Goal: Task Accomplishment & Management: Manage account settings

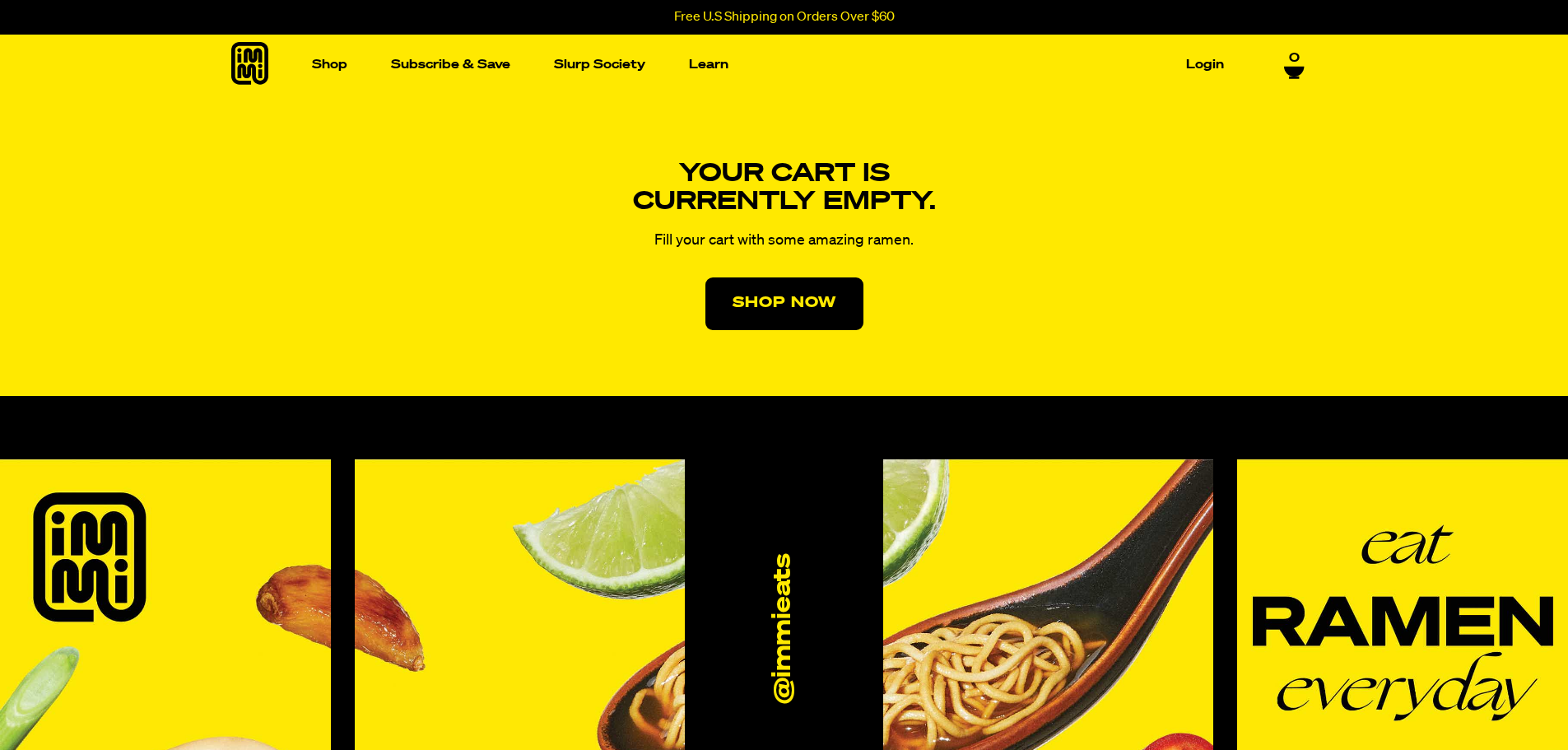
click at [1208, 66] on link "Login" at bounding box center [1205, 64] width 51 height 26
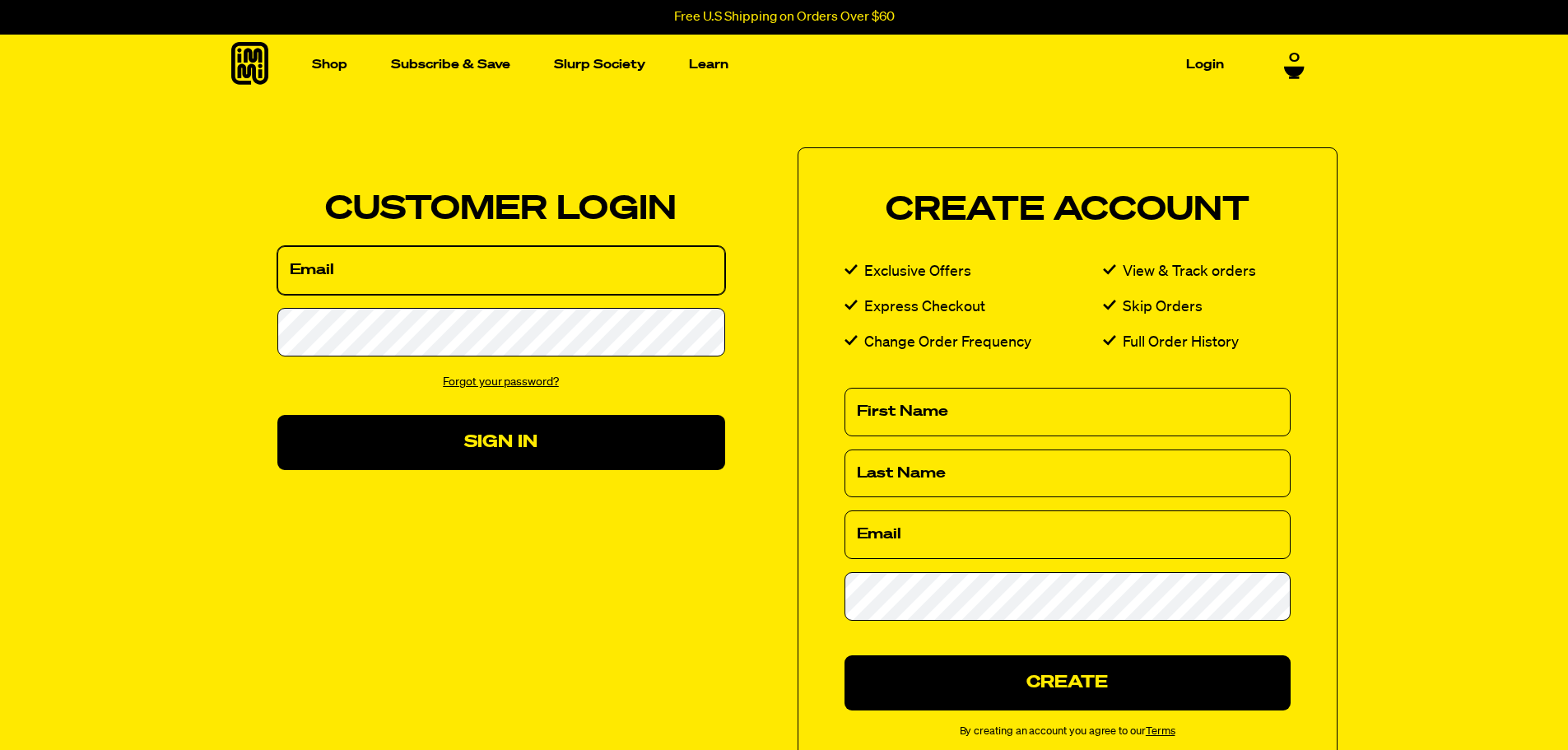
click at [400, 267] on input "Email" at bounding box center [502, 271] width 448 height 48
type input "[EMAIL_ADDRESS][DOMAIN_NAME]"
click at [278, 415] on button "Sign In" at bounding box center [502, 443] width 448 height 55
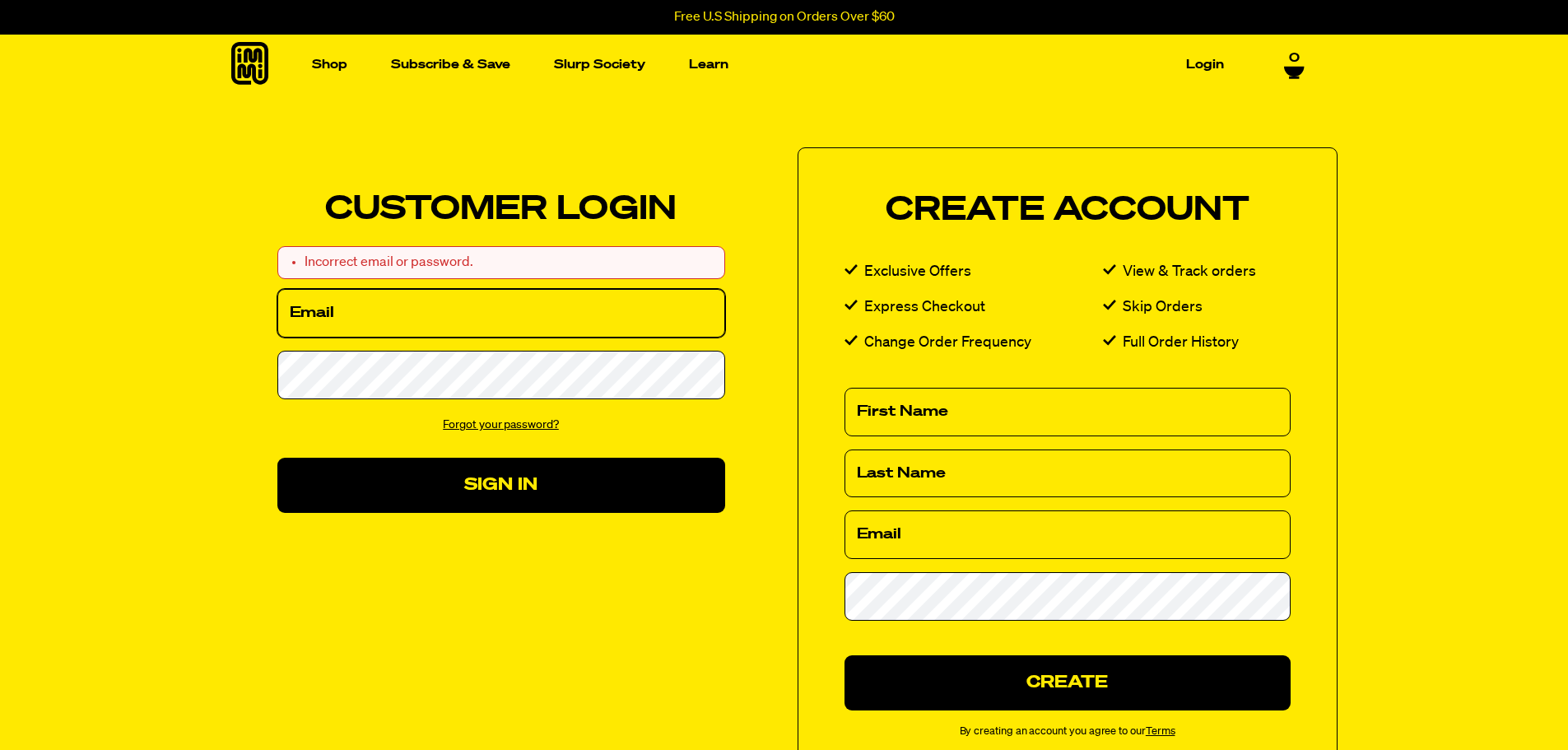
click at [381, 333] on input "Email" at bounding box center [502, 313] width 448 height 48
type input "[EMAIL_ADDRESS][DOMAIN_NAME]"
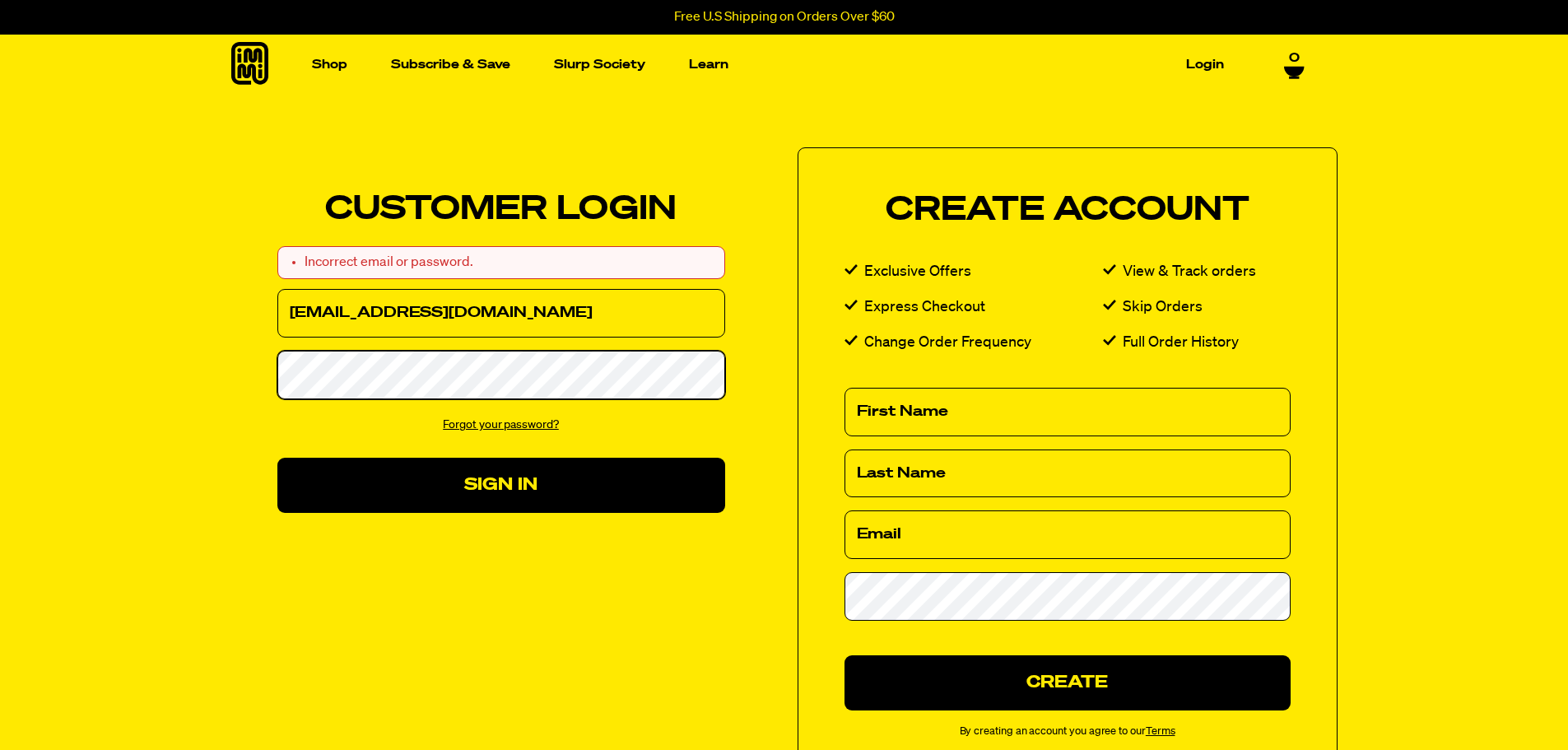
click at [278, 458] on button "Sign In" at bounding box center [502, 486] width 448 height 55
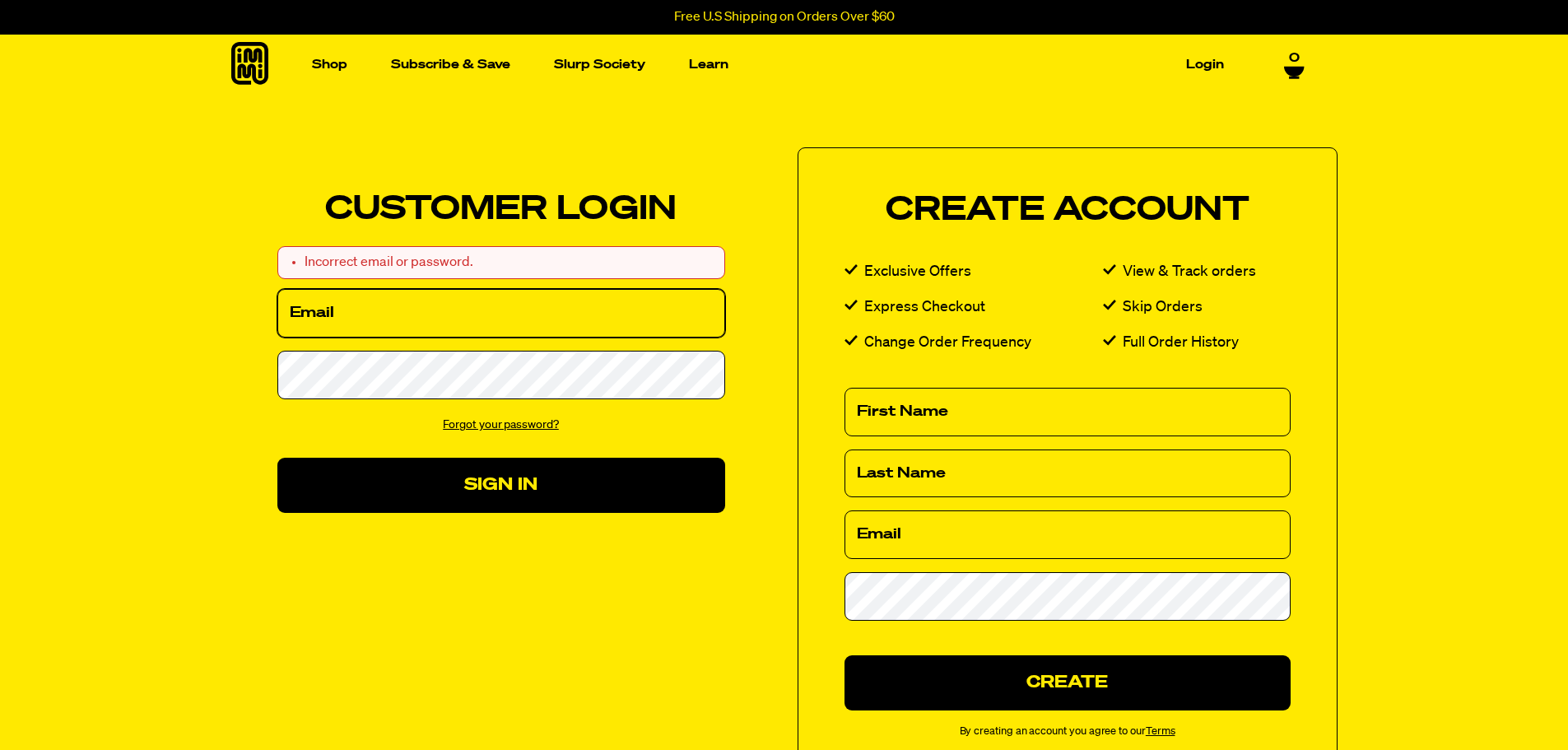
drag, startPoint x: 0, startPoint y: 0, endPoint x: 451, endPoint y: 310, distance: 547.3
click at [453, 310] on input "Email" at bounding box center [502, 313] width 448 height 48
type input "jills99185@yahoo.com"
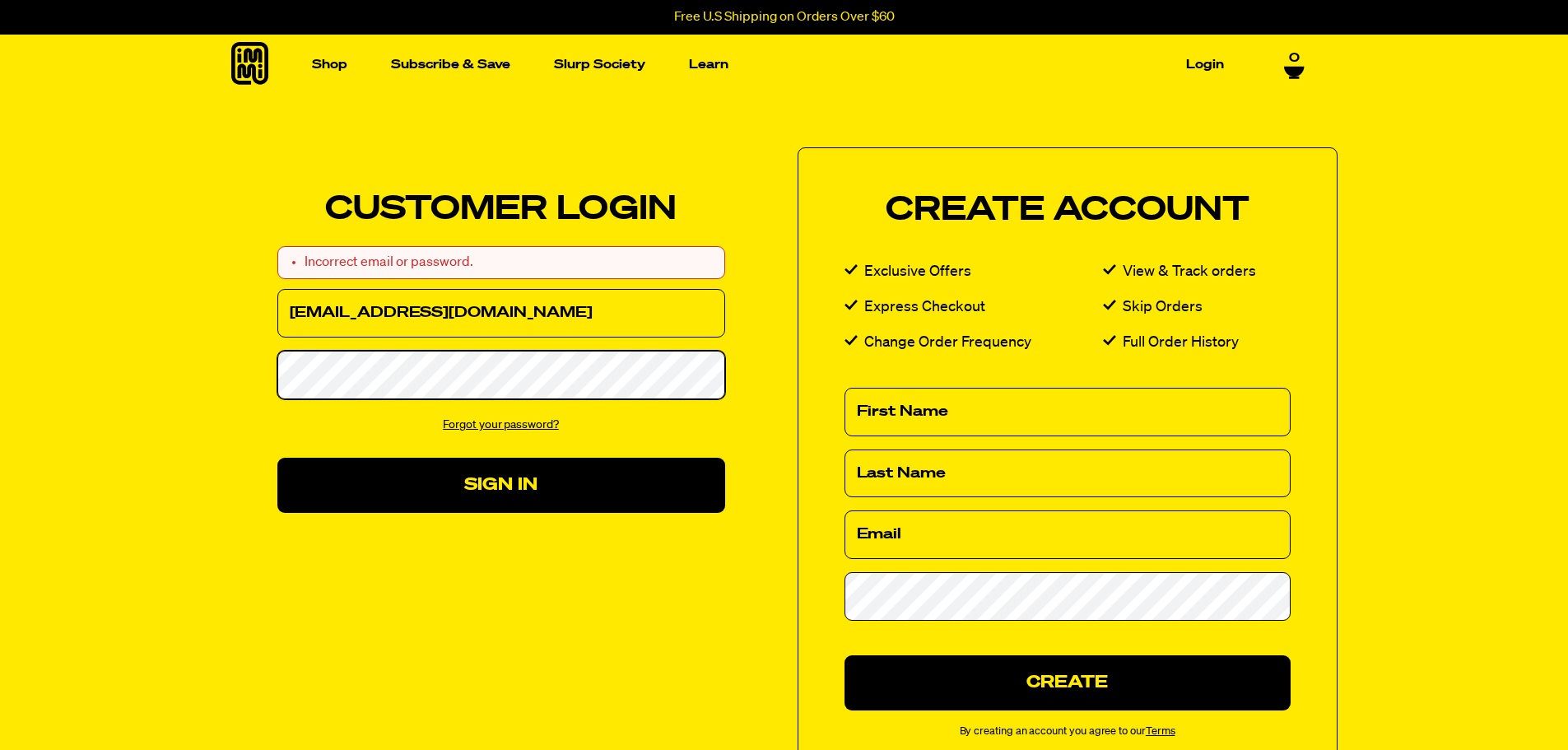
click at [278, 458] on button "Sign In" at bounding box center [502, 486] width 448 height 55
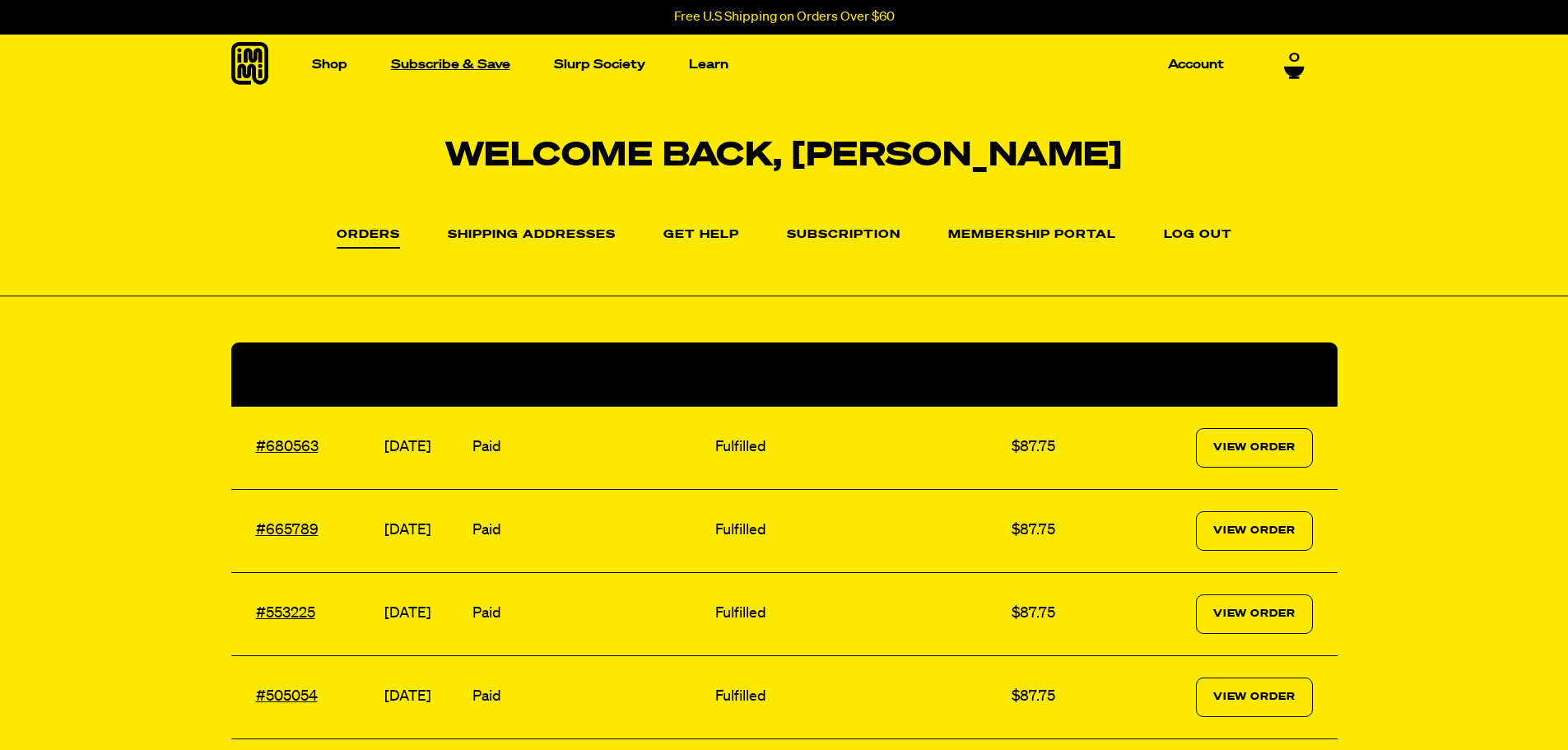
click at [465, 67] on link "Subscribe & Save" at bounding box center [451, 64] width 132 height 26
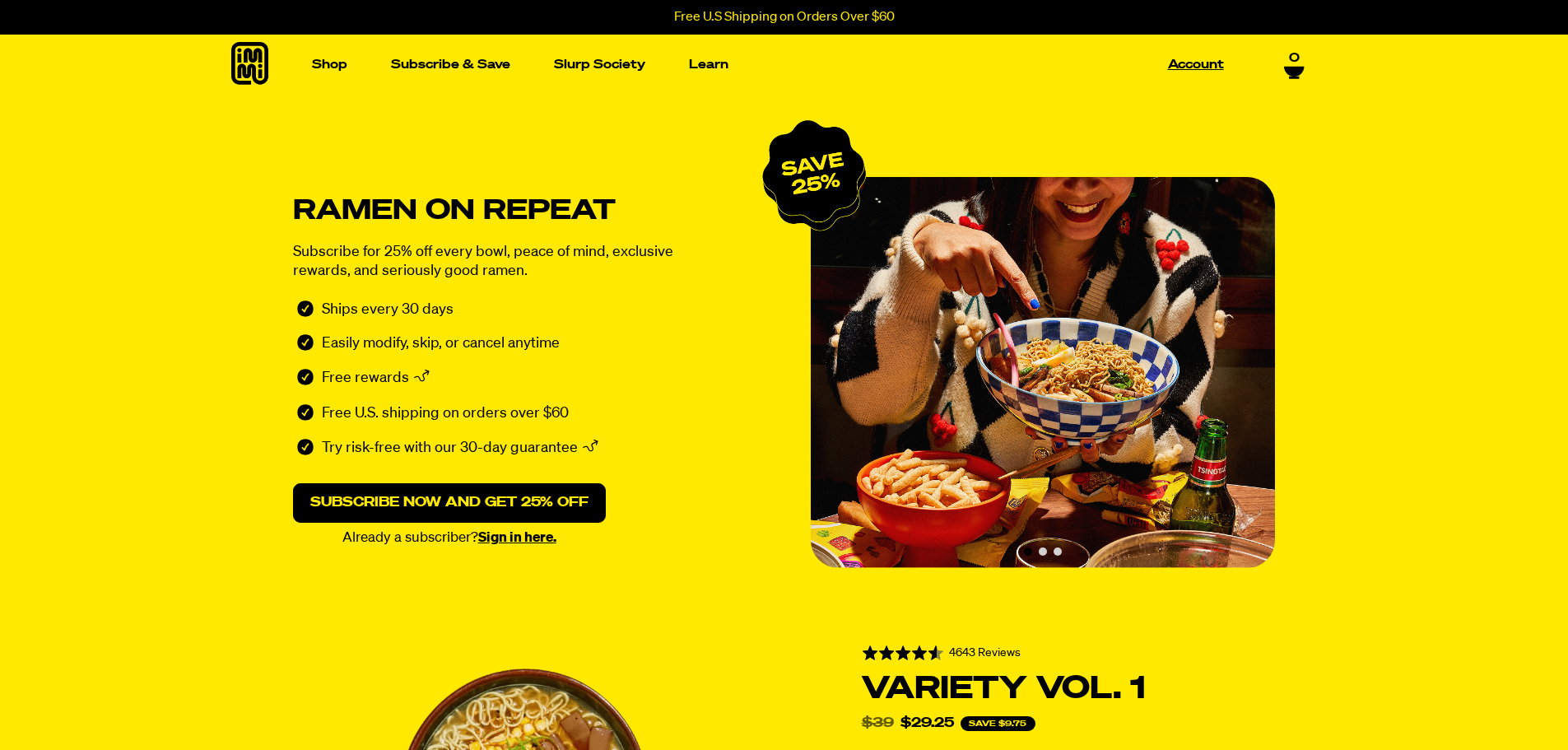
click at [1172, 61] on link "Account" at bounding box center [1196, 64] width 69 height 26
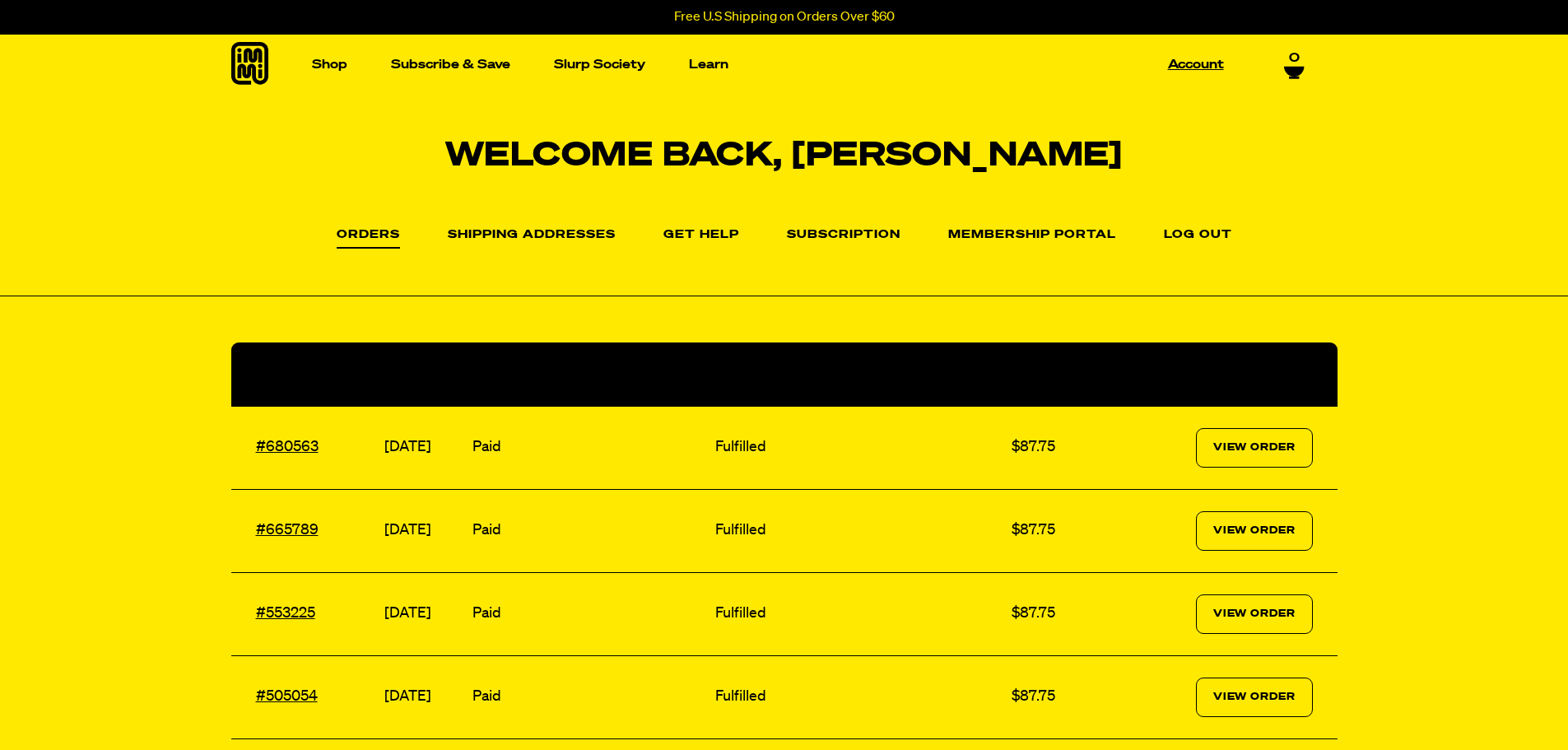
click at [1180, 60] on link "Account" at bounding box center [1196, 64] width 69 height 26
click at [840, 230] on link "Subscription" at bounding box center [843, 238] width 113 height 20
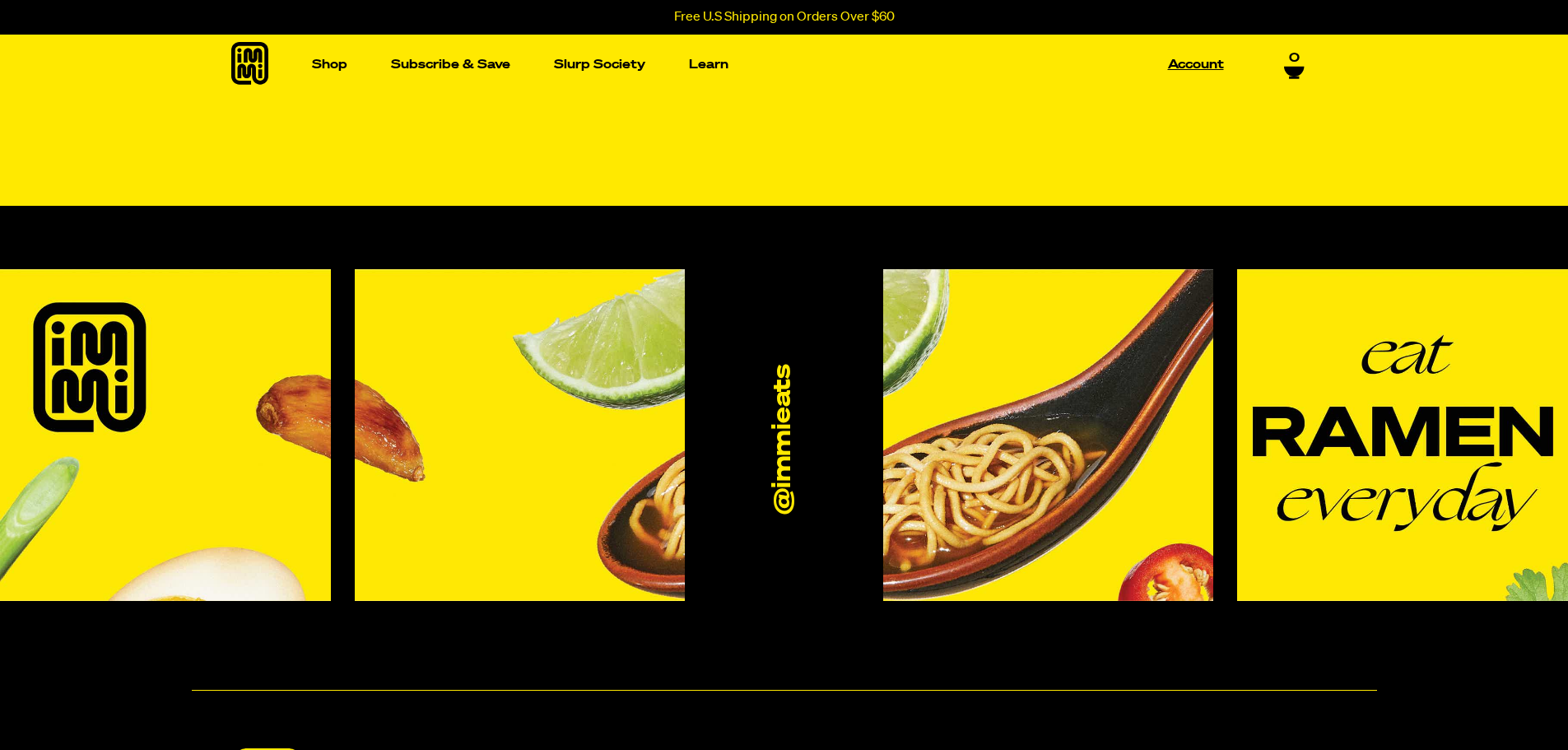
click at [1197, 64] on link "Account" at bounding box center [1196, 64] width 69 height 26
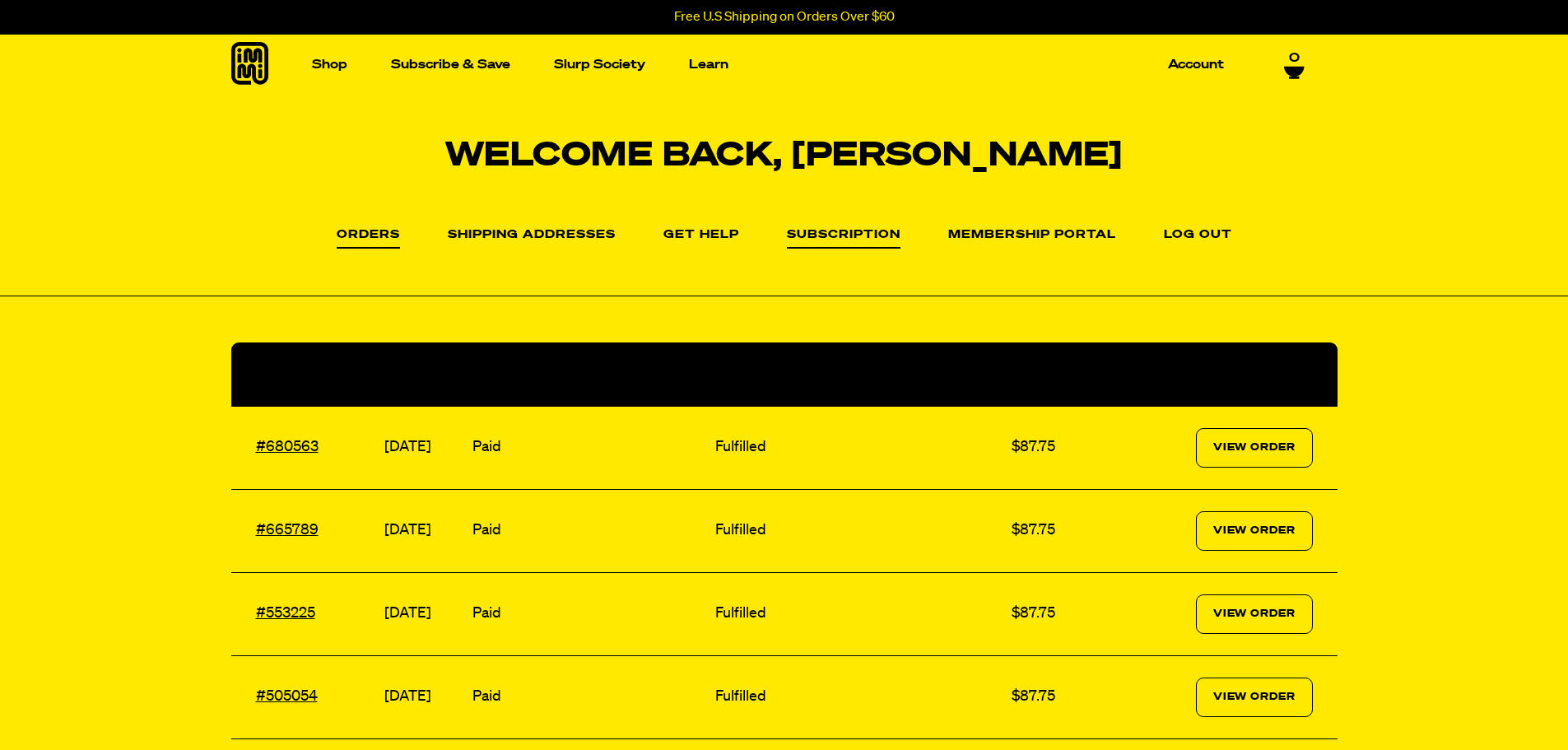
click at [847, 232] on link "Subscription" at bounding box center [843, 238] width 113 height 20
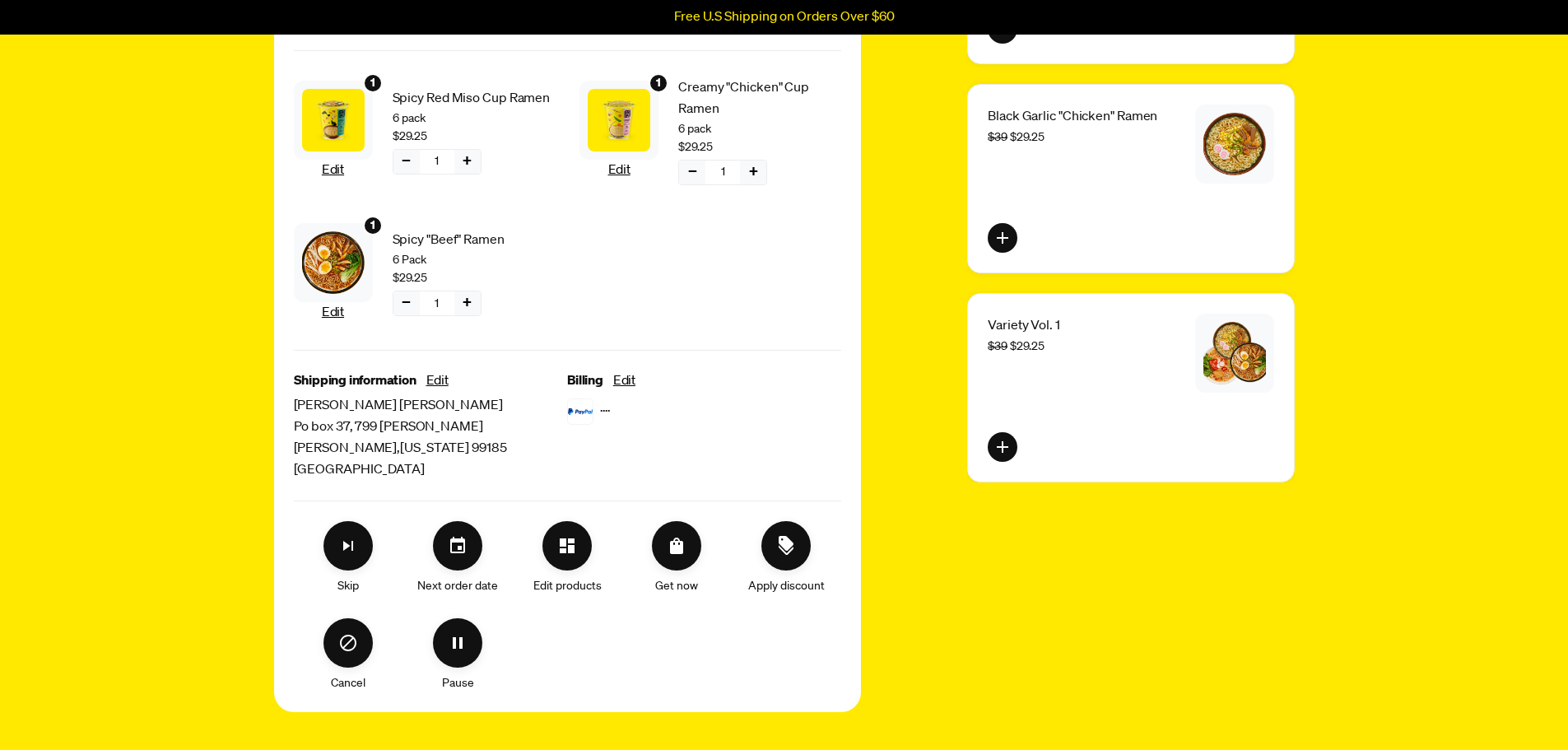
scroll to position [329, 0]
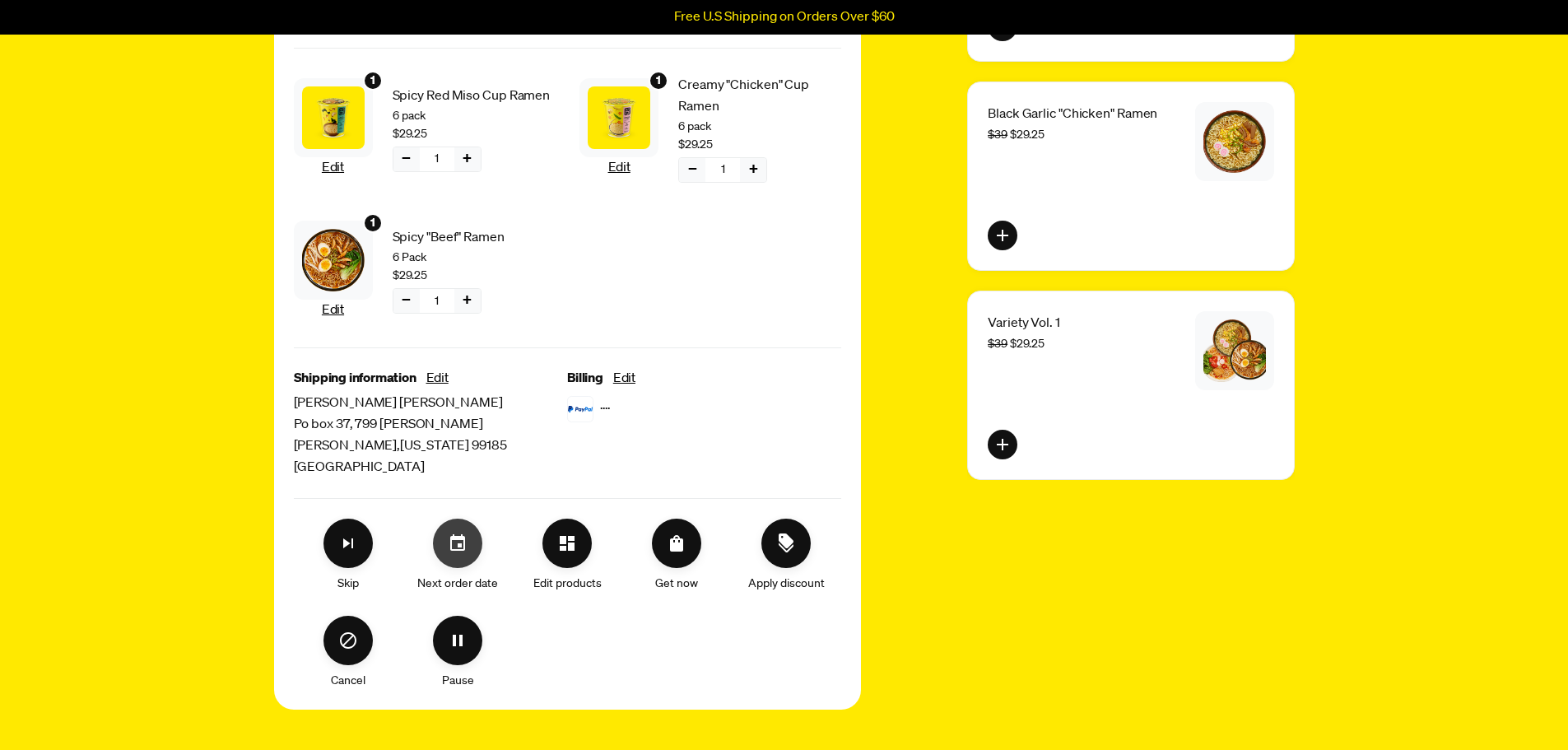
click at [454, 541] on icon "Set your next order date" at bounding box center [458, 543] width 20 height 20
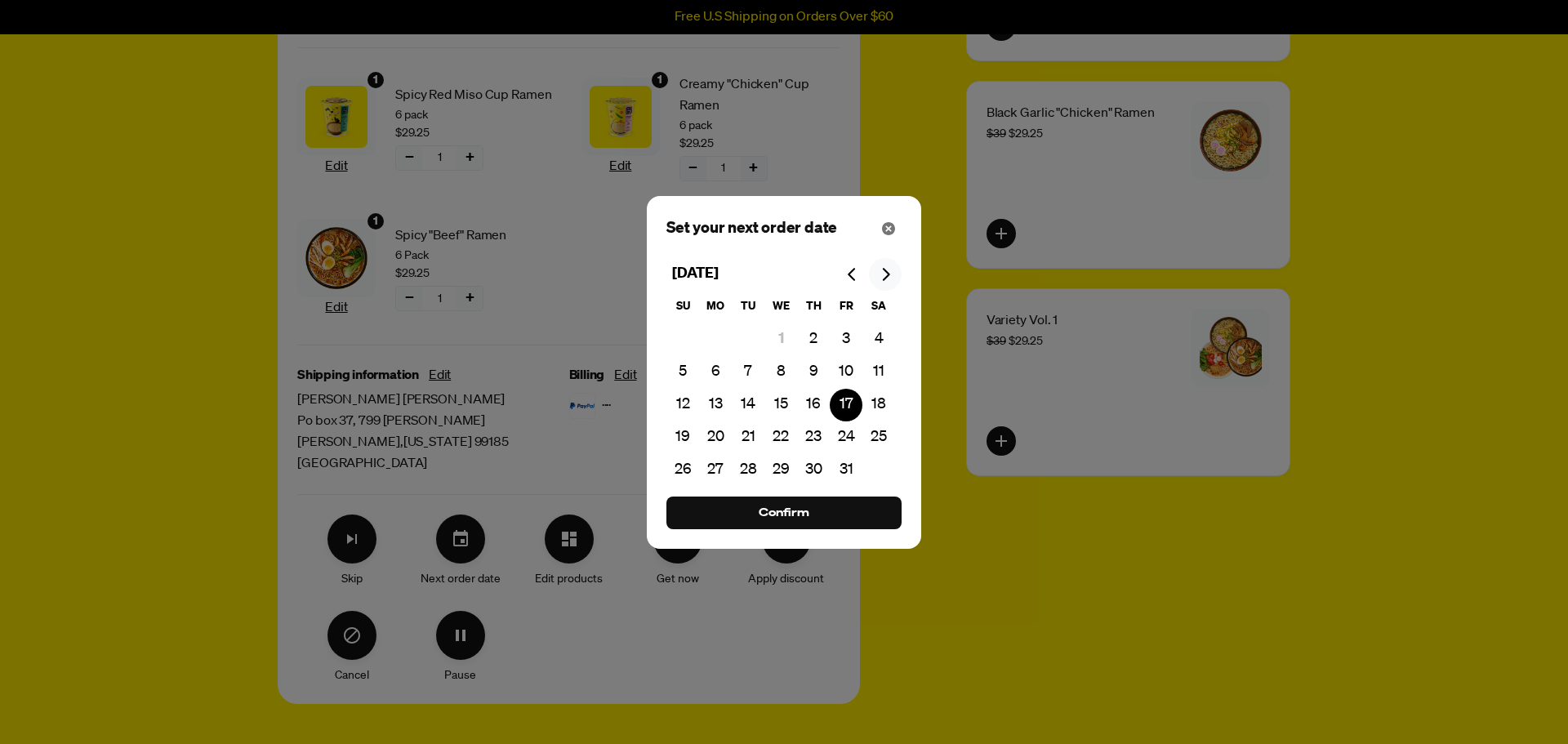
click at [885, 267] on icon "Go to next month" at bounding box center [885, 274] width 13 height 13
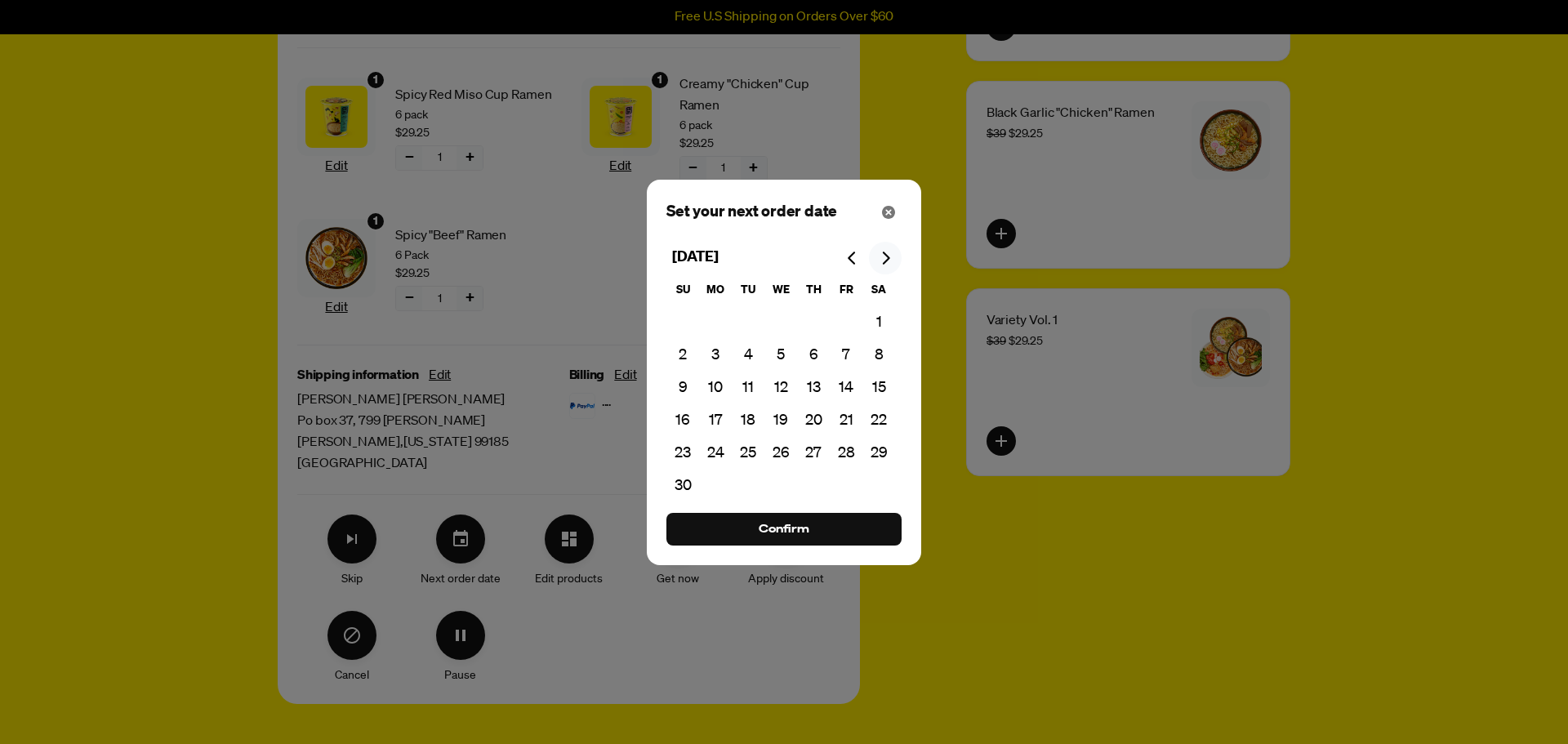
click at [885, 267] on button "Go to next month" at bounding box center [885, 258] width 33 height 33
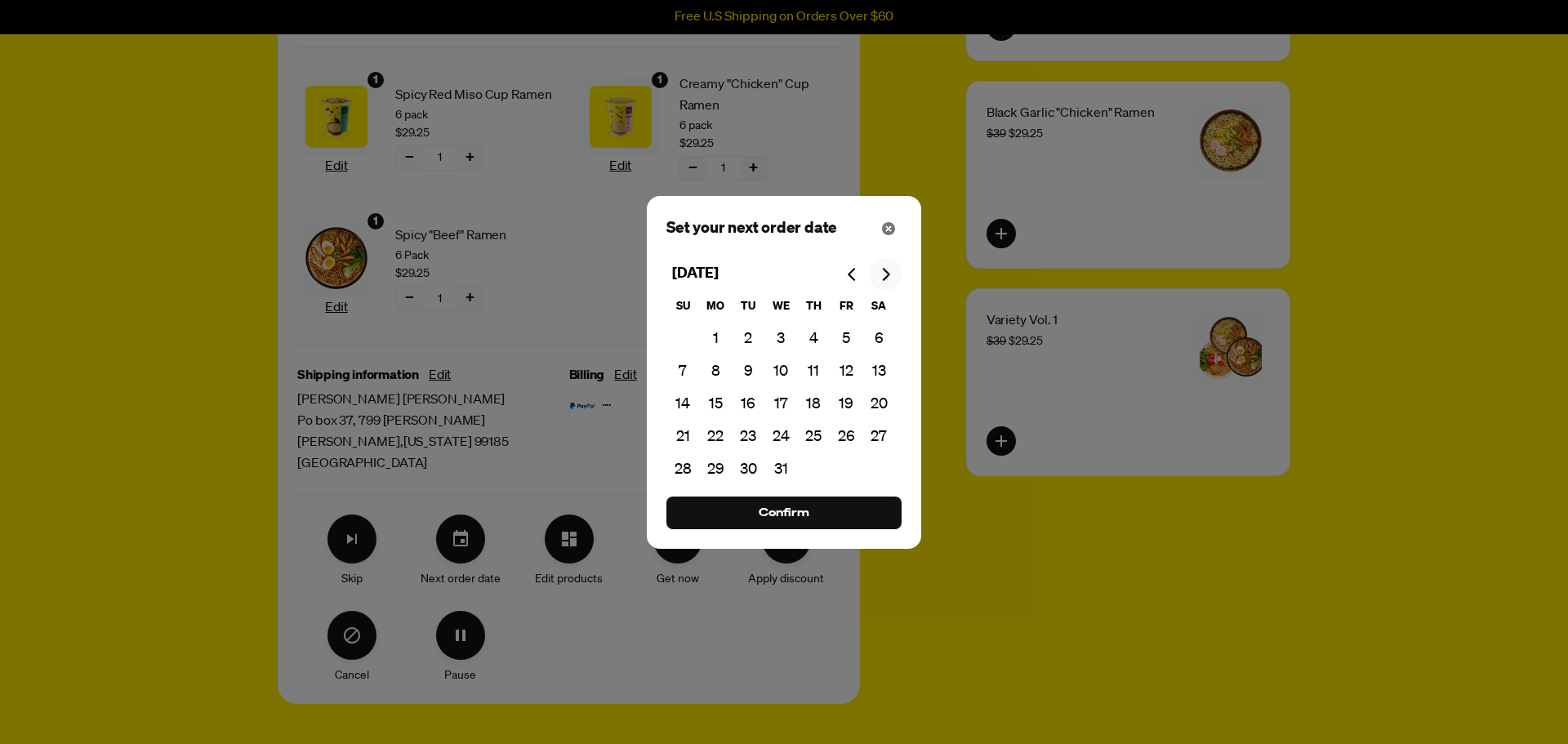
click at [885, 267] on icon "Go to next month" at bounding box center [885, 274] width 13 height 13
click at [884, 401] on button "17" at bounding box center [879, 405] width 33 height 33
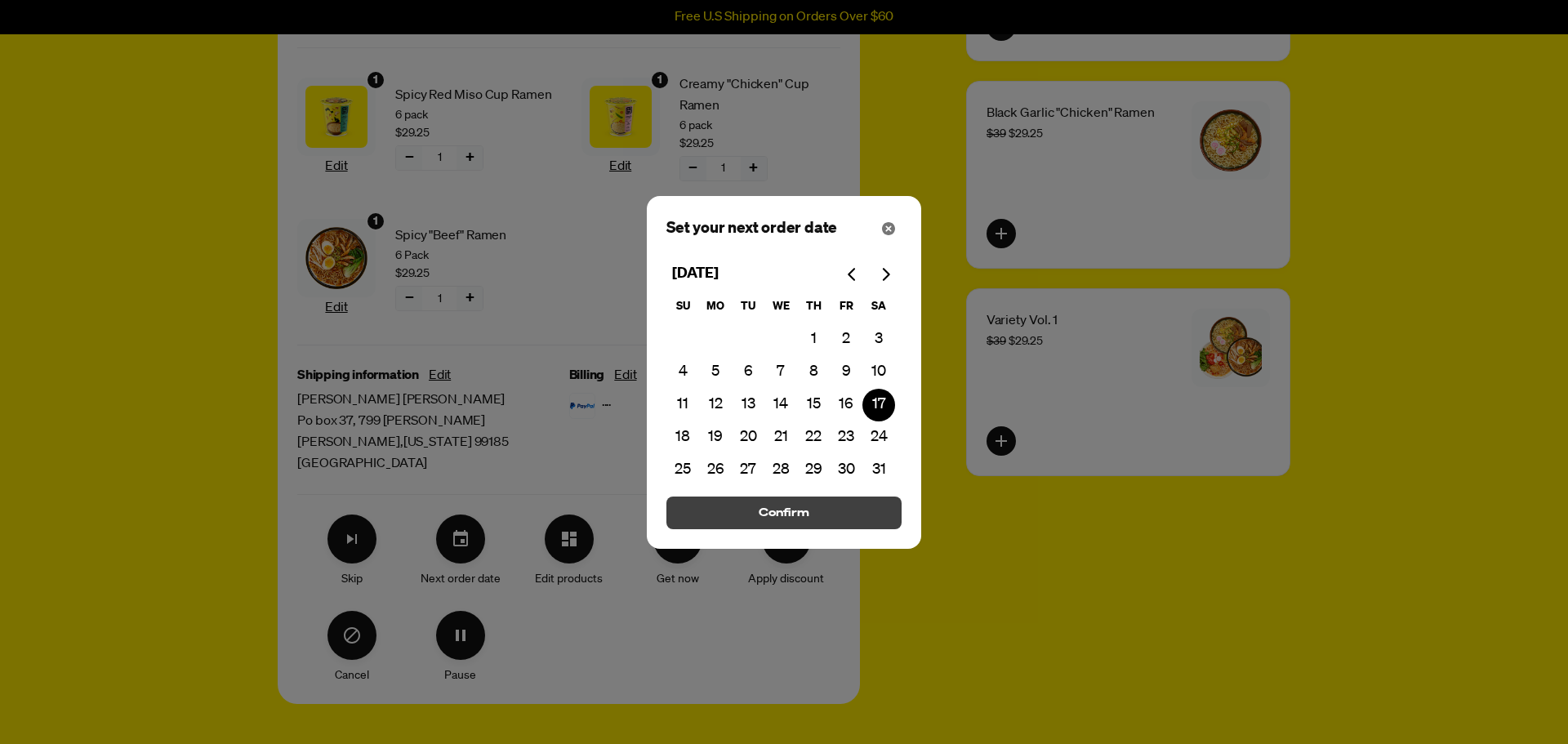
click at [811, 508] on button "Confirm" at bounding box center [784, 513] width 236 height 33
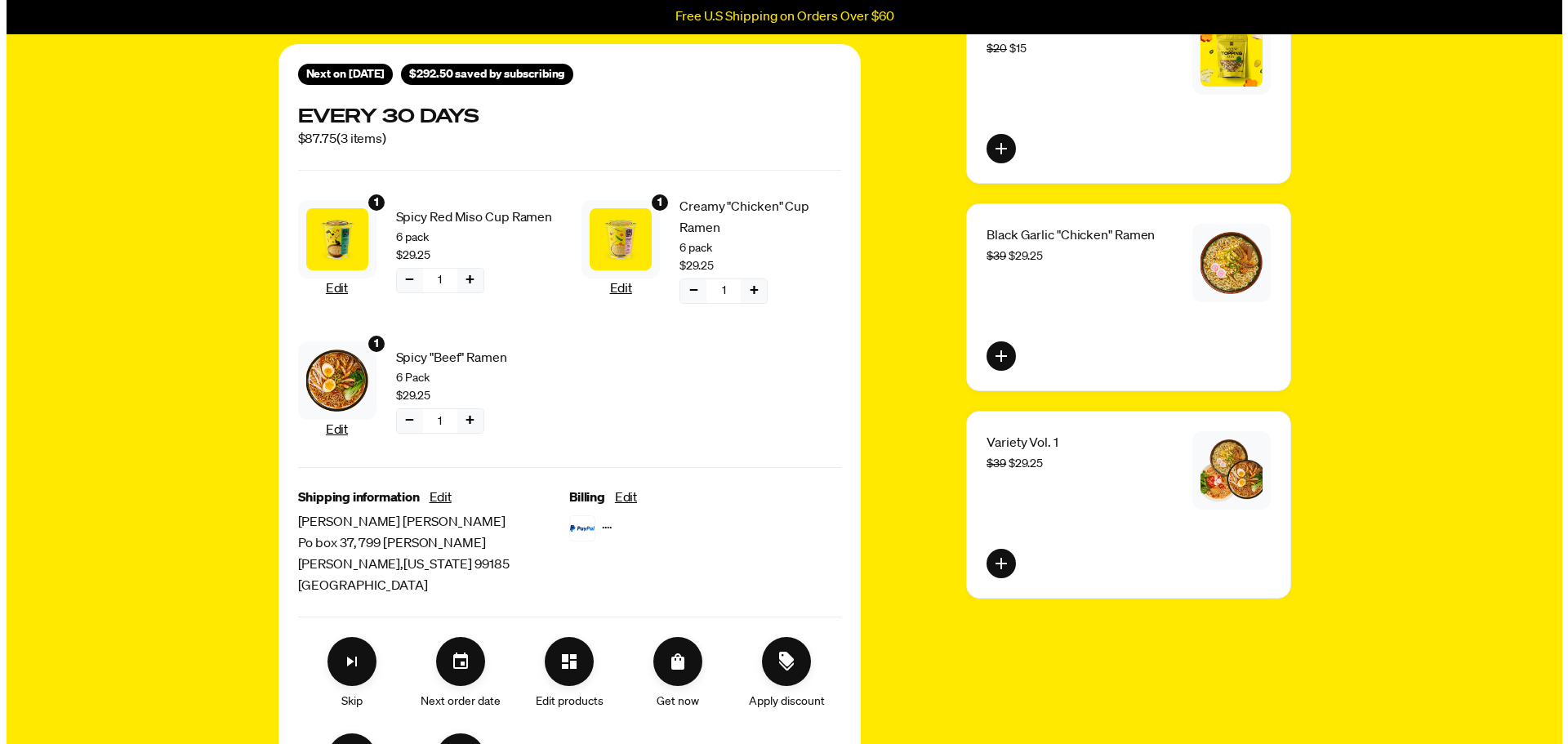
scroll to position [0, 0]
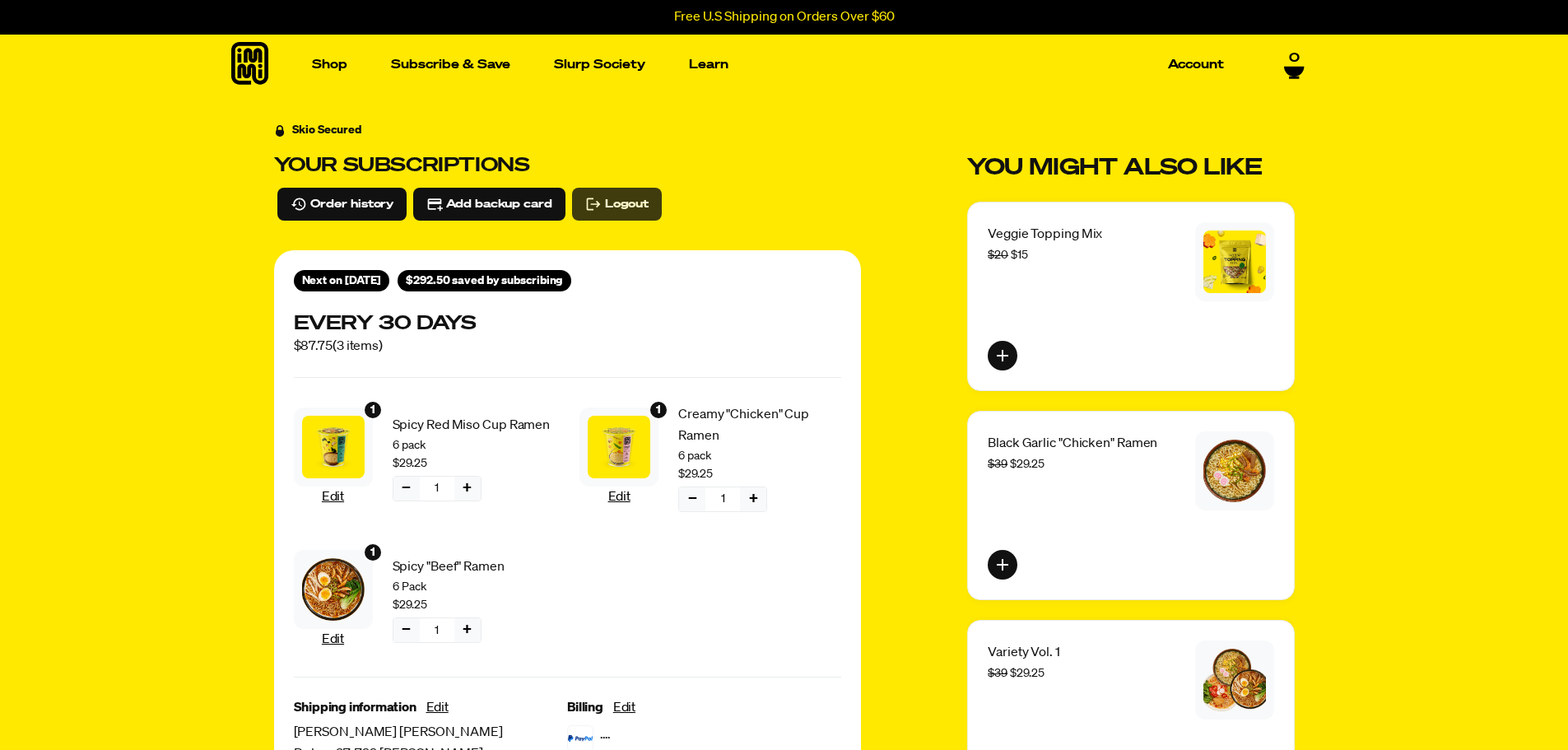
click at [644, 206] on span "Logout" at bounding box center [627, 204] width 44 height 18
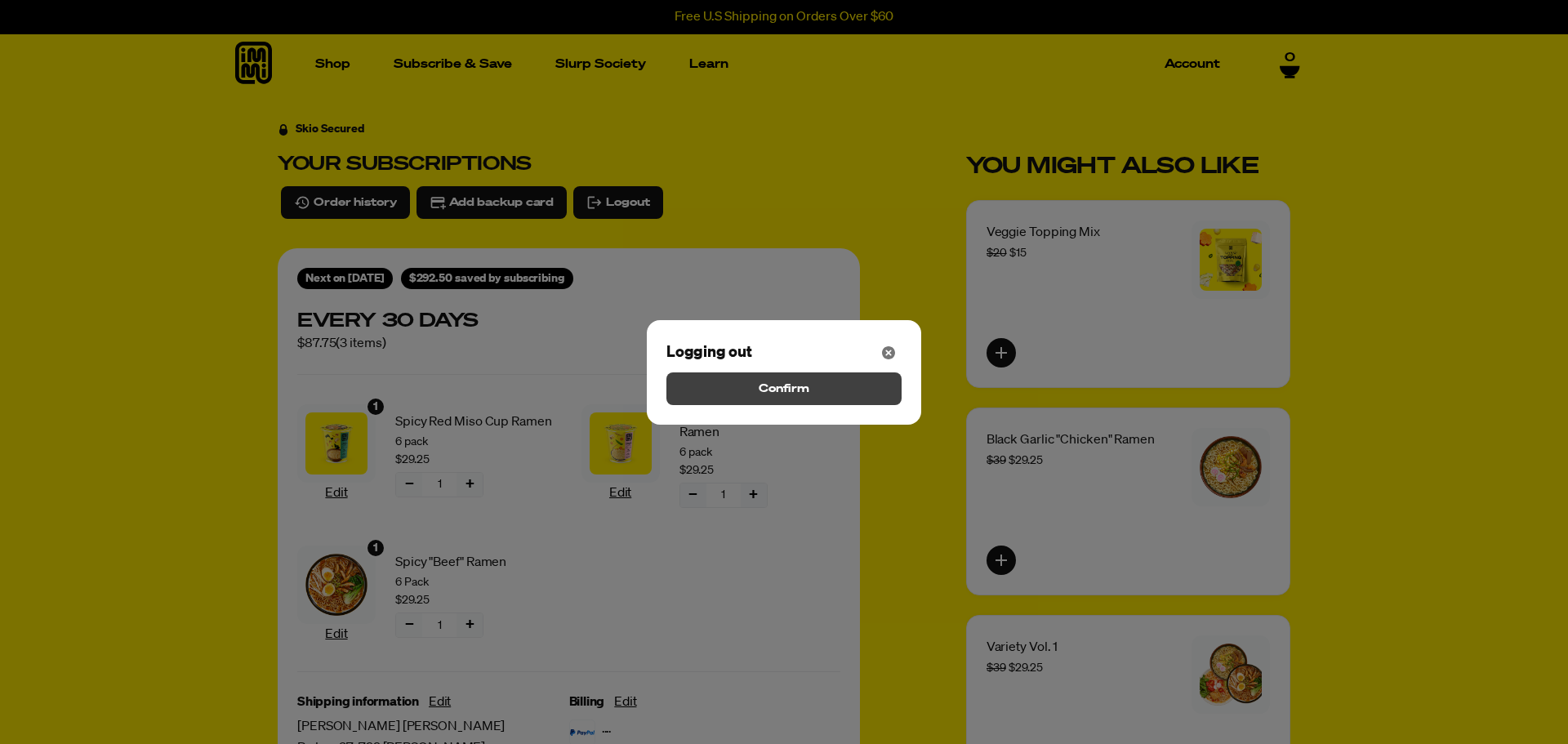
click at [856, 379] on button "Confirm" at bounding box center [784, 388] width 236 height 33
